Goal: Transaction & Acquisition: Purchase product/service

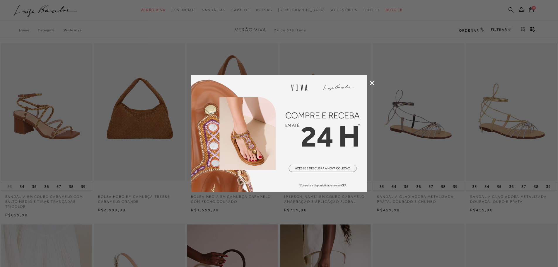
click at [372, 80] on div at bounding box center [279, 133] width 558 height 267
click at [370, 83] on icon at bounding box center [372, 83] width 4 height 4
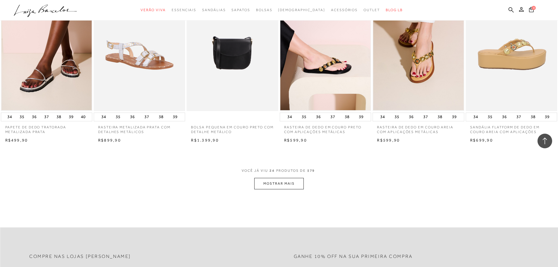
scroll to position [615, 0]
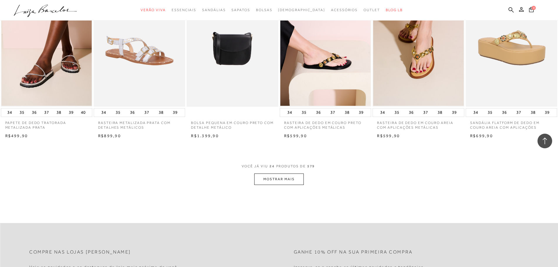
click at [270, 177] on button "MOSTRAR MAIS" at bounding box center [278, 178] width 49 height 11
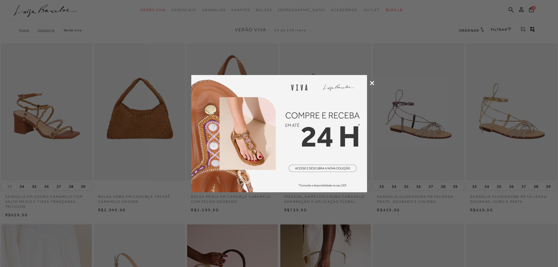
click at [374, 81] on icon at bounding box center [372, 83] width 4 height 4
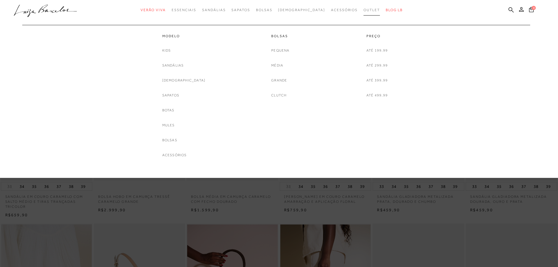
click at [364, 8] on span "Outlet" at bounding box center [372, 10] width 16 height 4
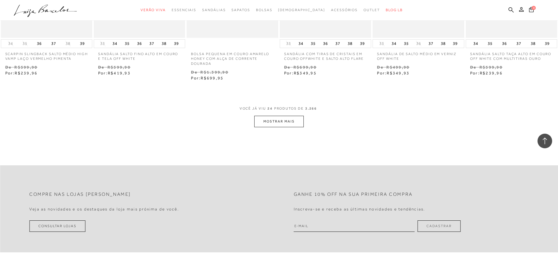
scroll to position [703, 0]
click at [288, 115] on button "MOSTRAR MAIS" at bounding box center [278, 120] width 49 height 11
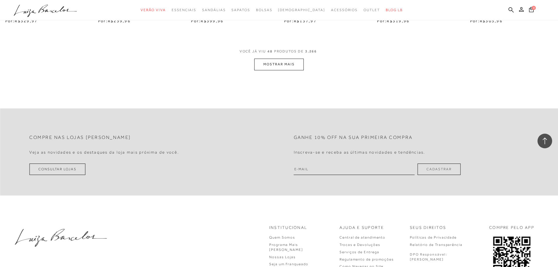
scroll to position [1494, 0]
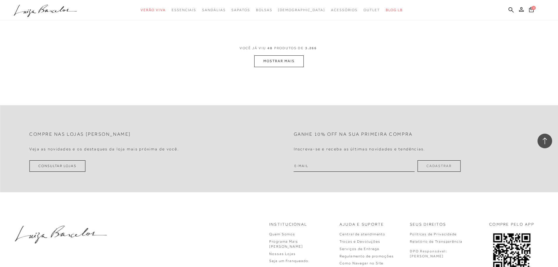
click at [299, 59] on button "MOSTRAR MAIS" at bounding box center [278, 60] width 49 height 11
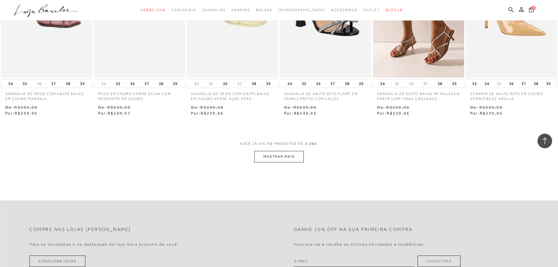
scroll to position [2139, 0]
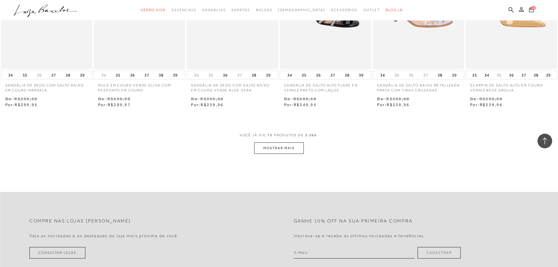
click at [291, 151] on button "MOSTRAR MAIS" at bounding box center [278, 147] width 49 height 11
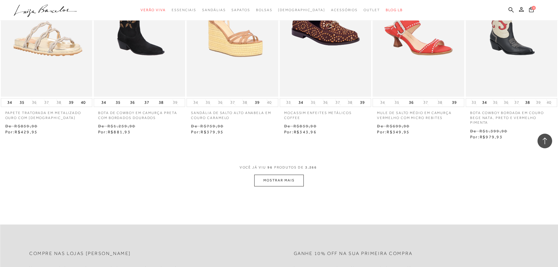
scroll to position [2842, 0]
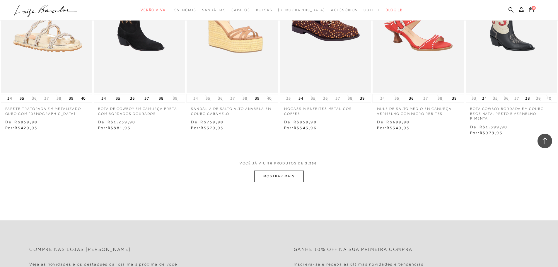
click at [292, 182] on button "MOSTRAR MAIS" at bounding box center [278, 176] width 49 height 11
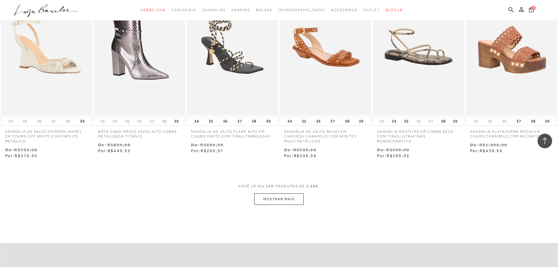
scroll to position [3575, 0]
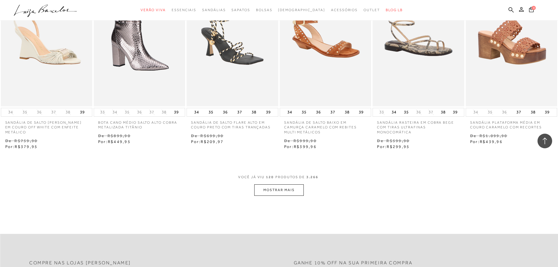
click at [285, 190] on button "MOSTRAR MAIS" at bounding box center [278, 189] width 49 height 11
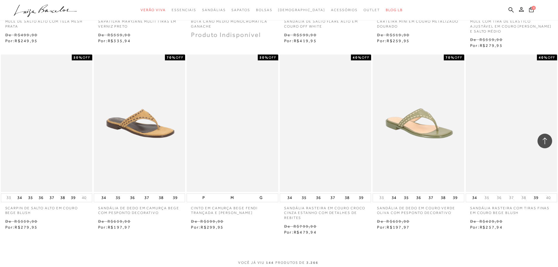
scroll to position [4278, 0]
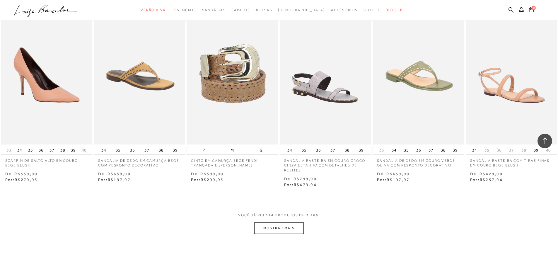
click at [281, 234] on button "MOSTRAR MAIS" at bounding box center [278, 227] width 49 height 11
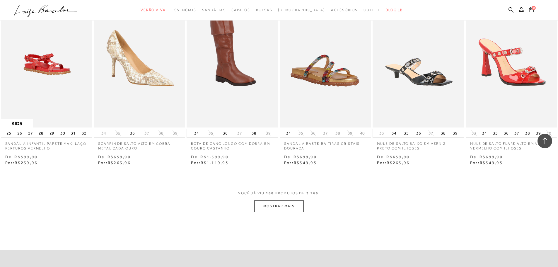
scroll to position [5040, 0]
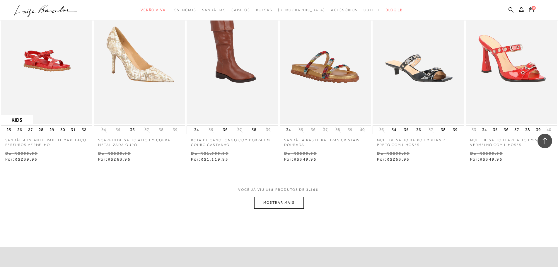
click at [284, 208] on button "MOSTRAR MAIS" at bounding box center [278, 202] width 49 height 11
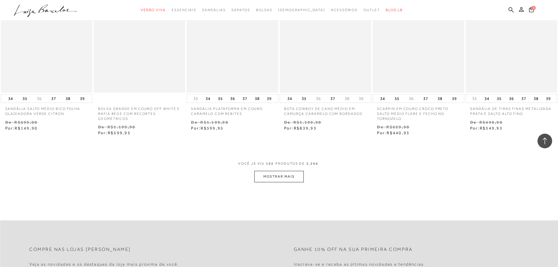
scroll to position [5831, 0]
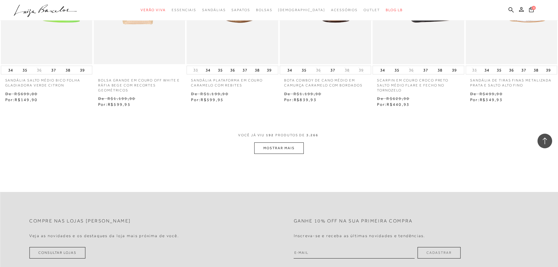
click at [278, 154] on button "MOSTRAR MAIS" at bounding box center [278, 147] width 49 height 11
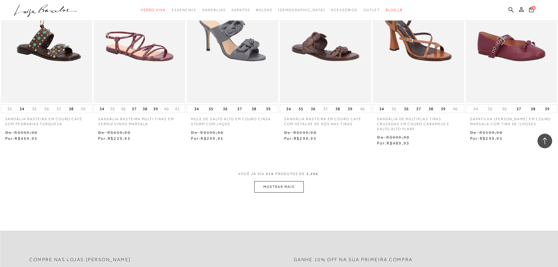
scroll to position [6535, 0]
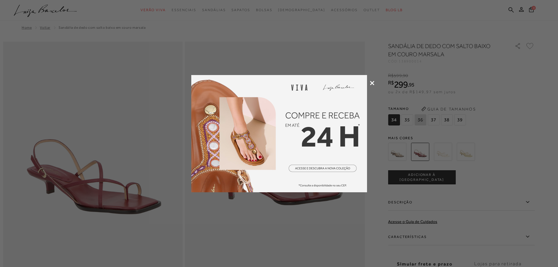
click at [373, 84] on icon at bounding box center [372, 83] width 4 height 4
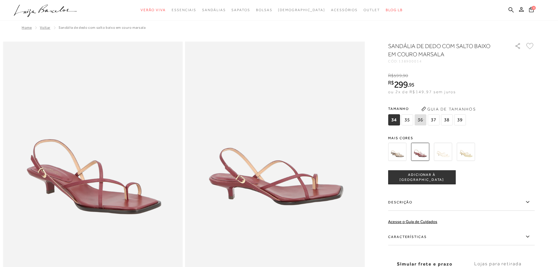
click at [400, 156] on img at bounding box center [397, 152] width 18 height 18
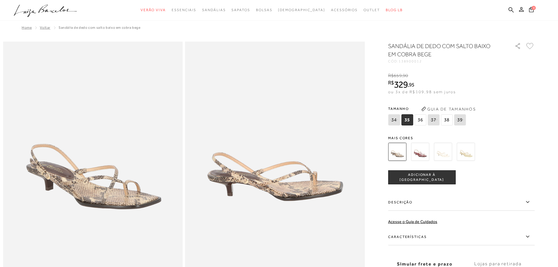
click at [462, 153] on img at bounding box center [466, 152] width 18 height 18
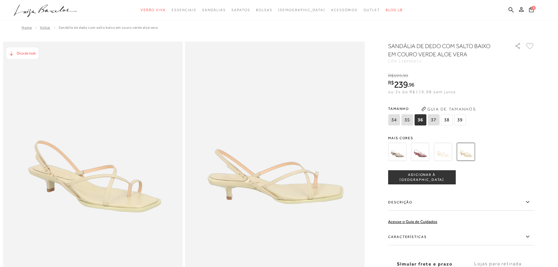
click at [449, 152] on img at bounding box center [443, 152] width 18 height 18
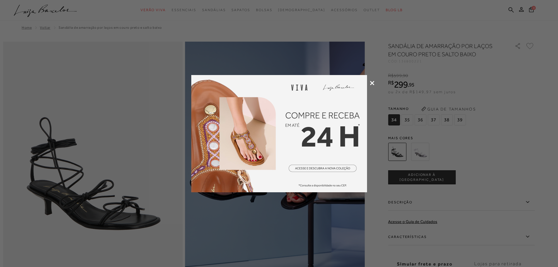
click at [372, 82] on icon at bounding box center [372, 83] width 4 height 4
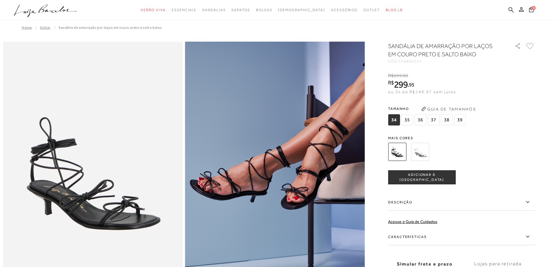
click at [421, 153] on img at bounding box center [420, 152] width 18 height 18
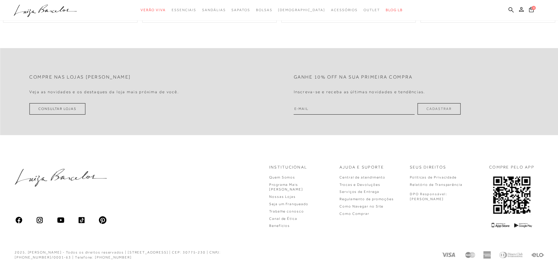
scroll to position [1057, 0]
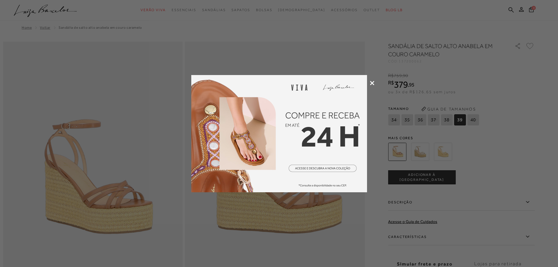
click at [373, 81] on icon at bounding box center [372, 83] width 4 height 4
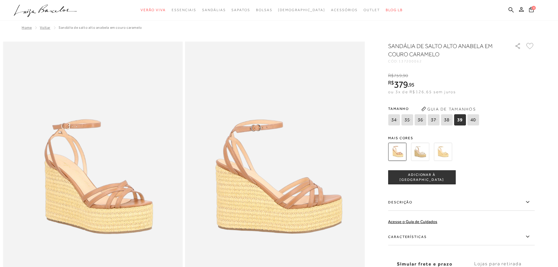
click at [435, 147] on div at bounding box center [455, 152] width 136 height 22
click at [447, 150] on img at bounding box center [443, 152] width 18 height 18
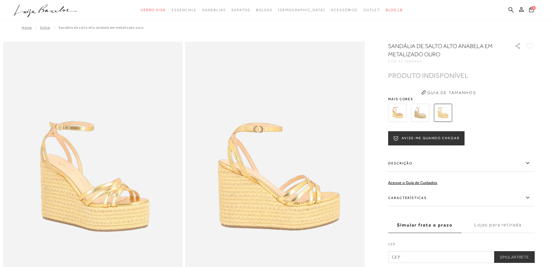
click at [426, 115] on img at bounding box center [420, 113] width 18 height 18
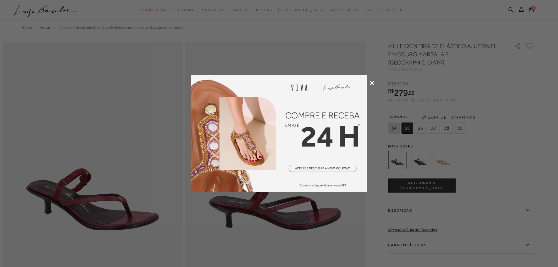
click at [373, 81] on icon at bounding box center [372, 83] width 4 height 4
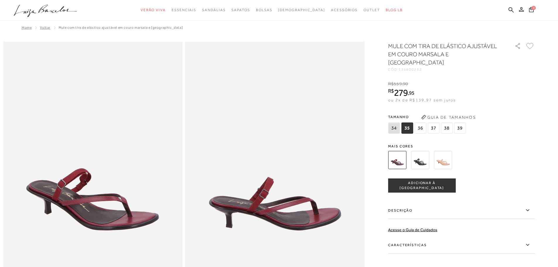
click at [448, 153] on img at bounding box center [443, 160] width 18 height 18
